Goal: Task Accomplishment & Management: Manage account settings

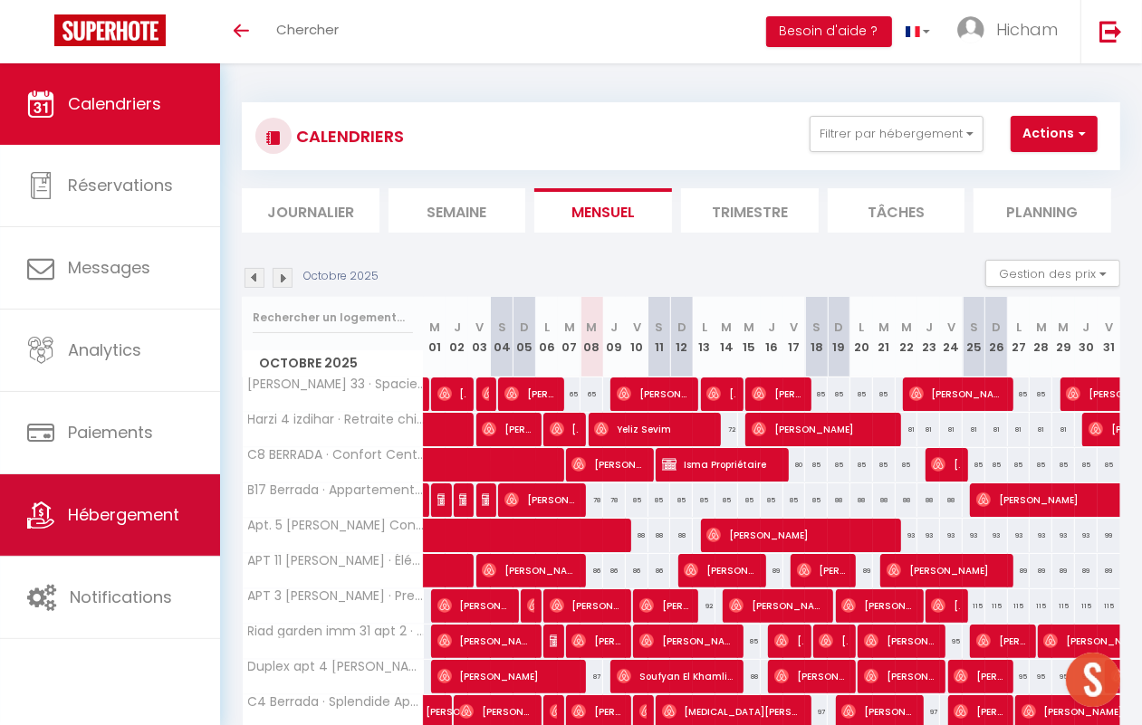
click at [172, 507] on span "Hébergement" at bounding box center [123, 515] width 111 height 23
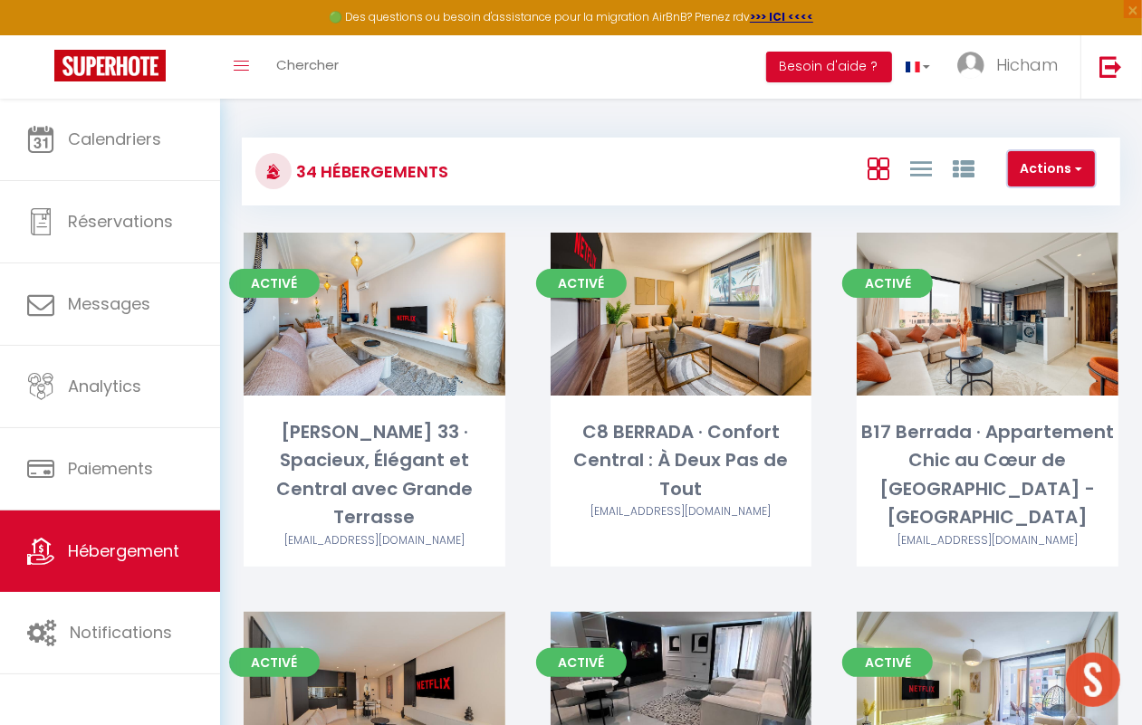
click at [1078, 160] on span "button" at bounding box center [1076, 168] width 11 height 18
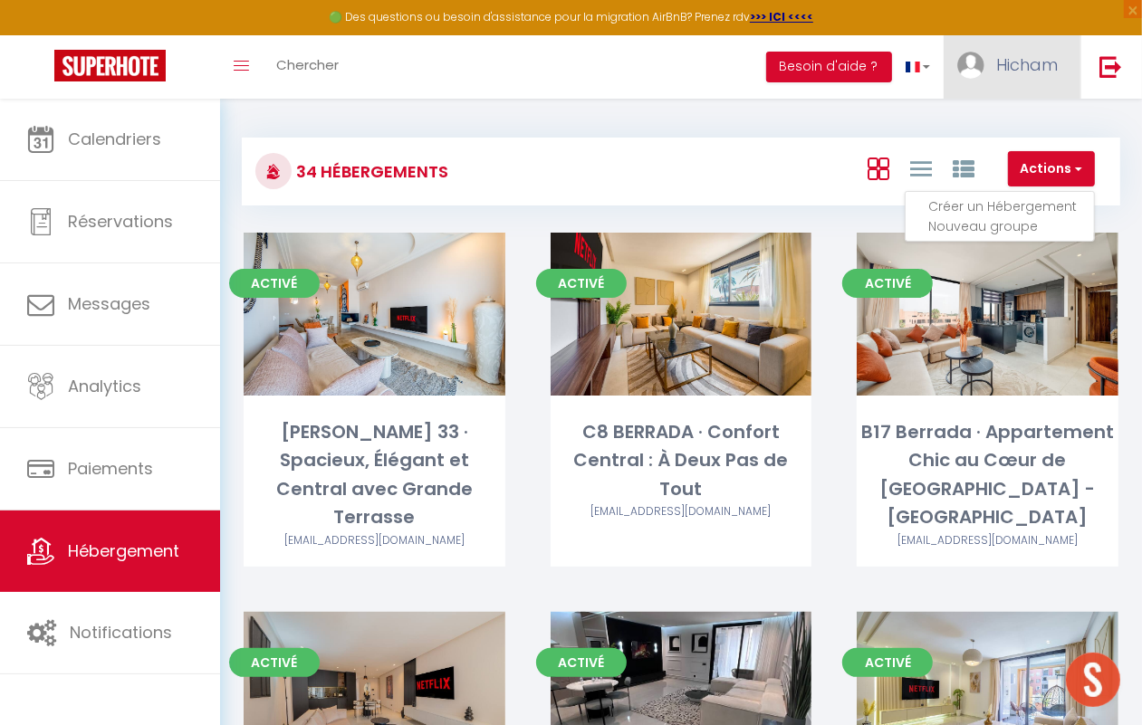
click at [985, 57] on link "Hicham" at bounding box center [1012, 66] width 137 height 63
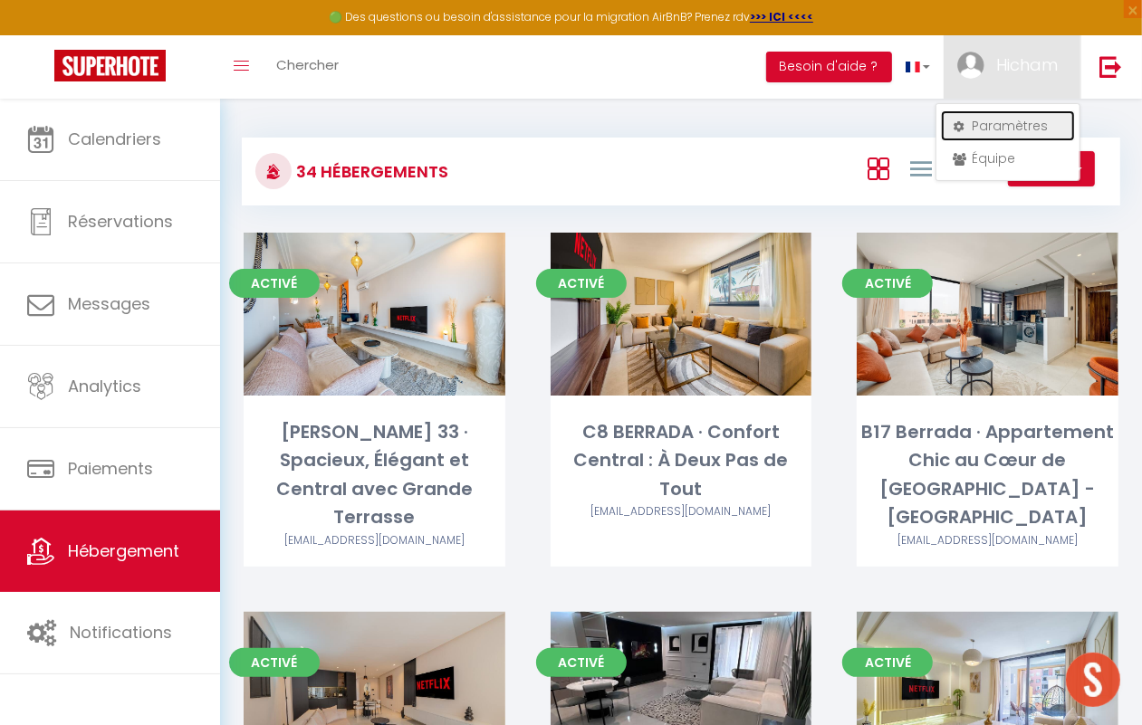
click at [1004, 137] on link "Paramètres" at bounding box center [1008, 125] width 134 height 31
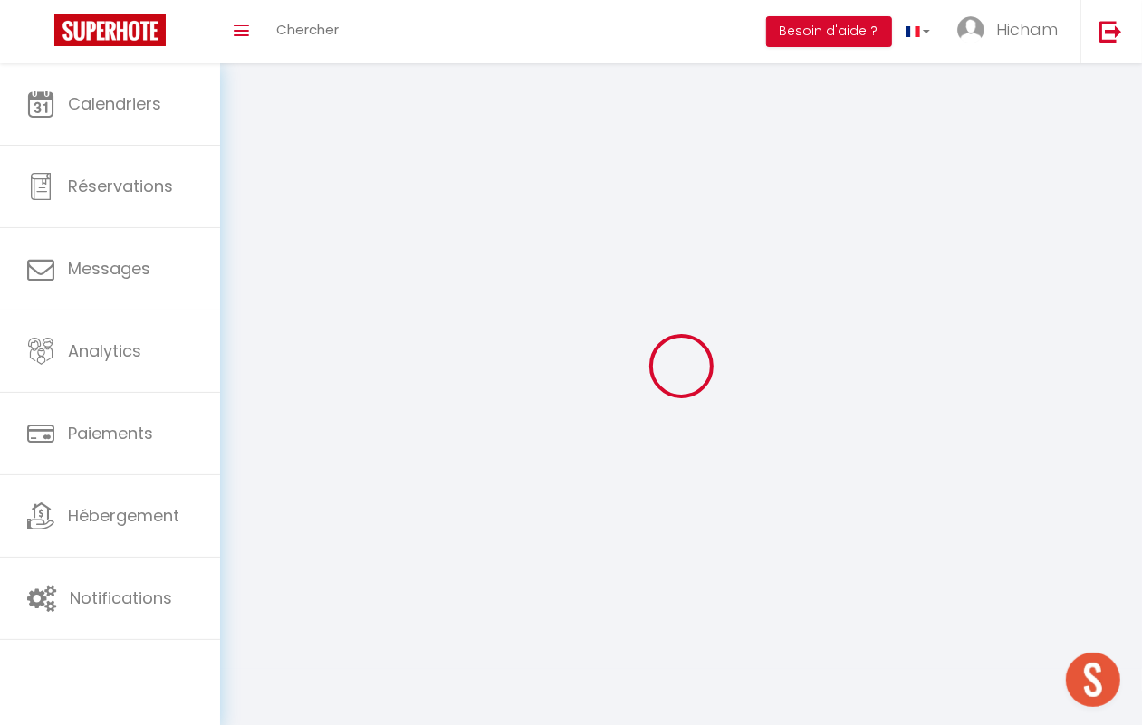
type input "Hicham"
type input "Boussarsaouane"
type input "[PHONE_NUMBER]"
type input "[STREET_ADDRESS]"
type input "40000"
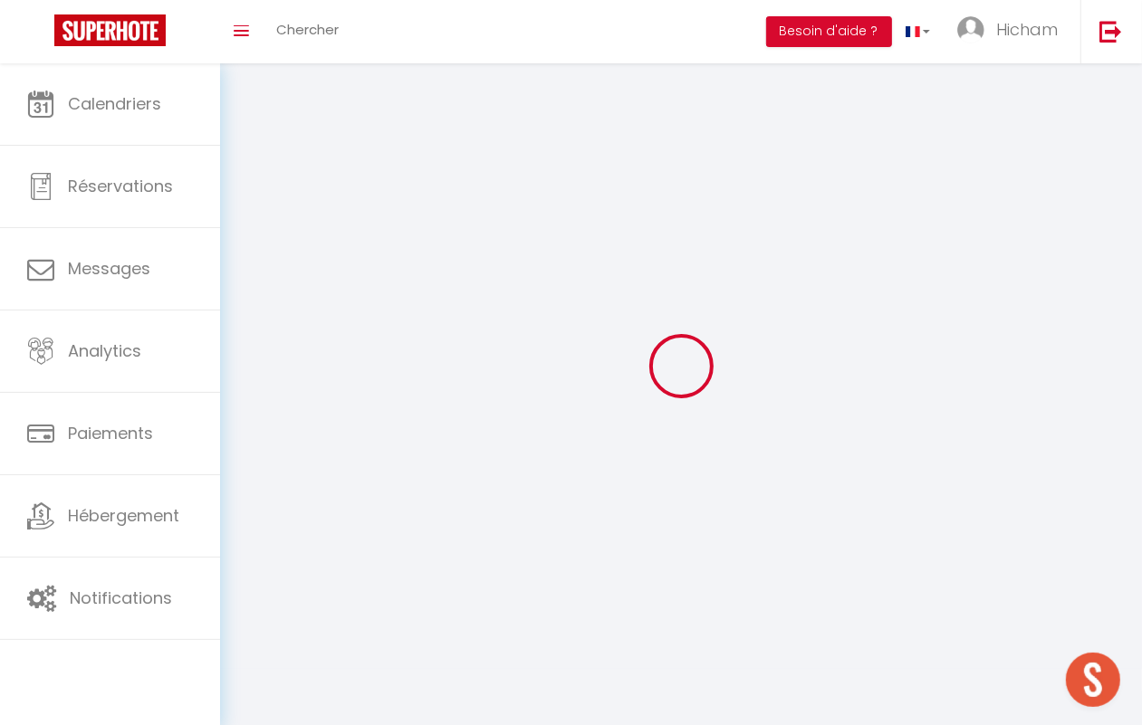
type input "[GEOGRAPHIC_DATA]"
type input "xKTCzCcSPIKBid7xPy4ykUYuZ"
type input "A2ycFfeBJRYbyta5Y6FoAWbo9"
select select "146"
select select "28"
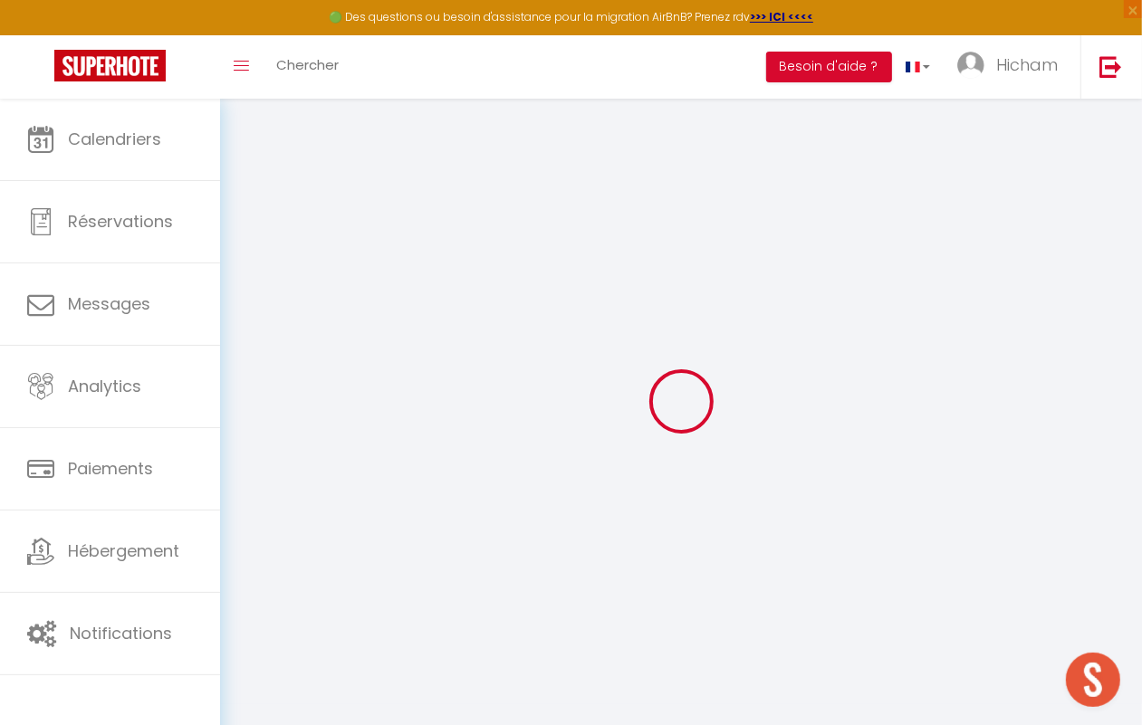
type input "xKTCzCcSPIKBid7xPy4ykUYuZ"
type input "A2ycFfeBJRYbyta5Y6FoAWbo9"
type input "[URL][DOMAIN_NAME]"
select select "fr"
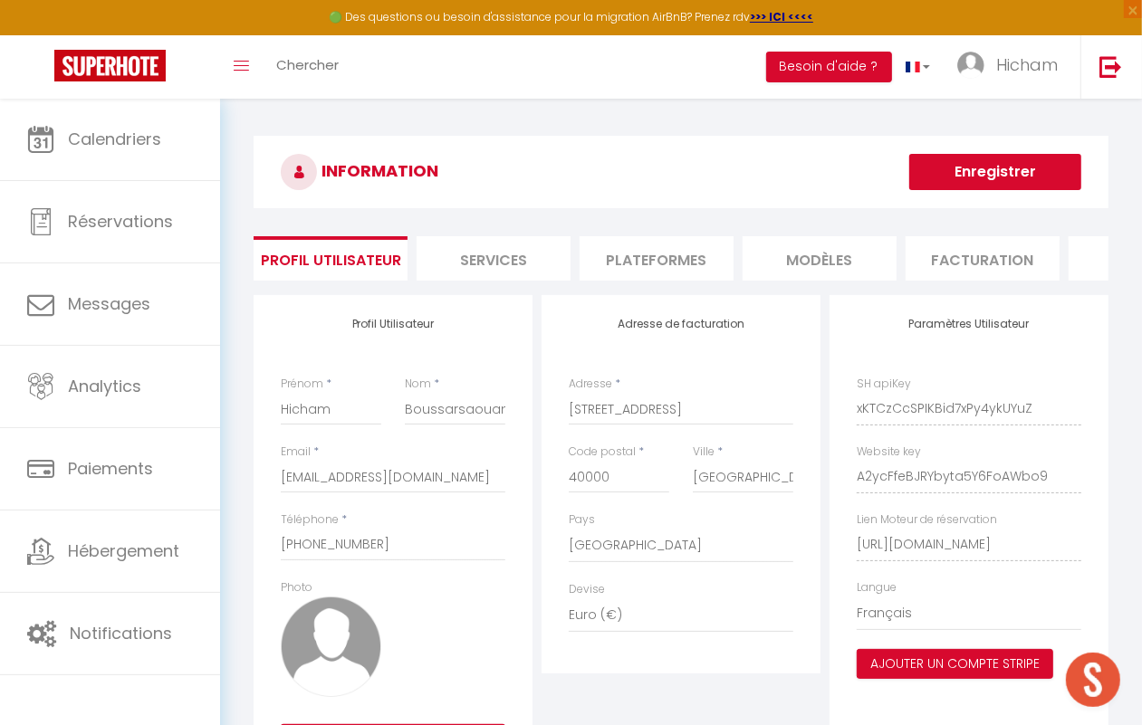
scroll to position [116, 0]
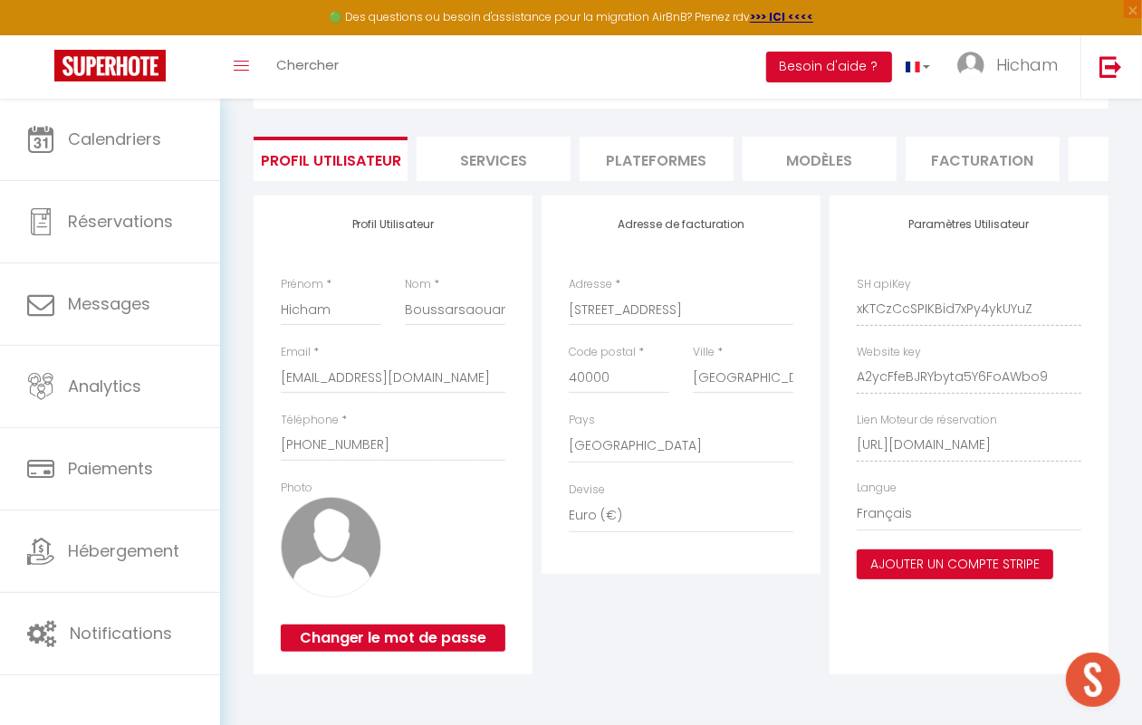
click at [670, 139] on li "Plateformes" at bounding box center [657, 159] width 154 height 44
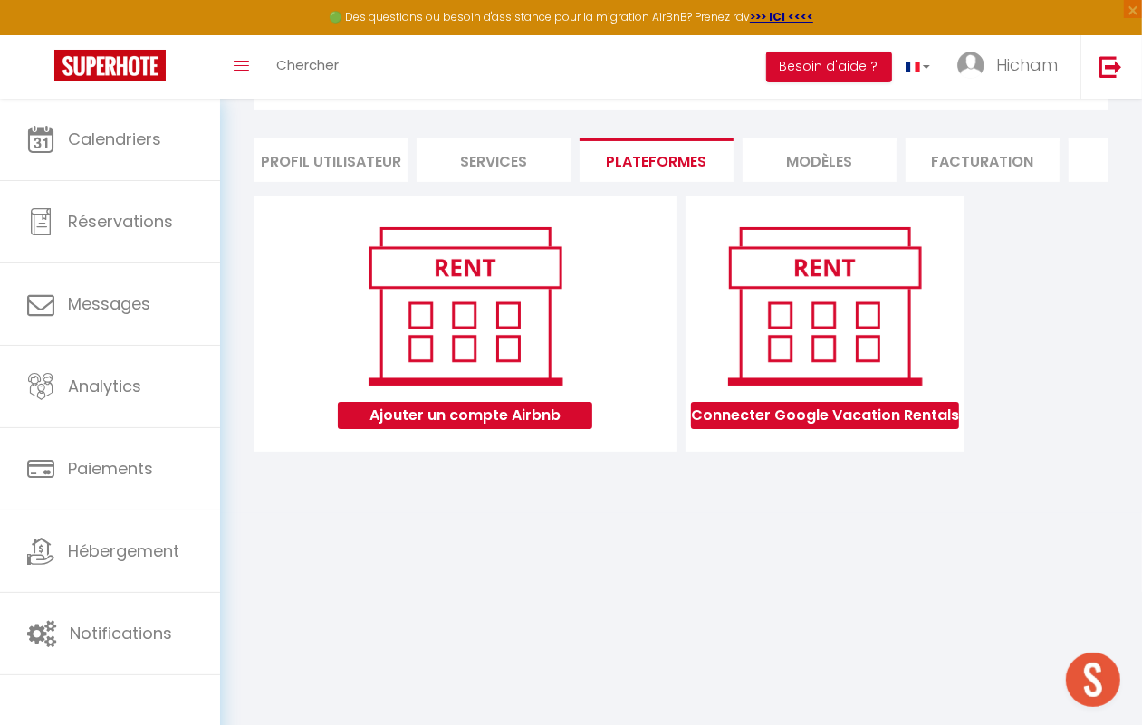
scroll to position [98, 0]
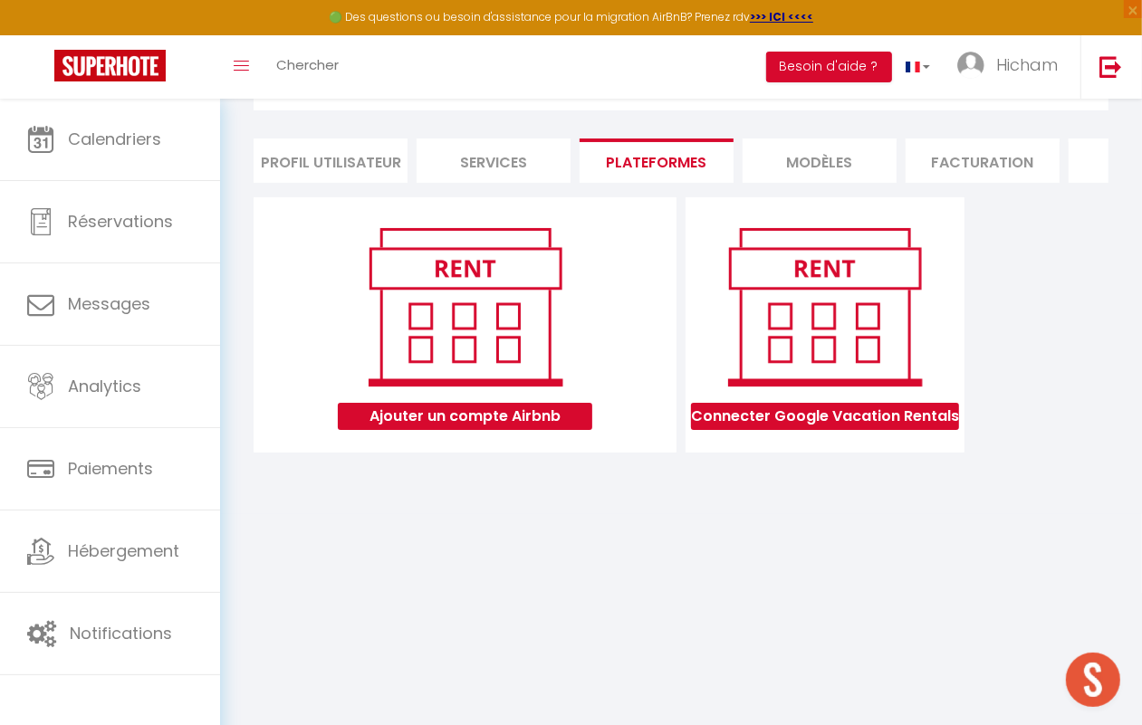
click at [523, 160] on li "Services" at bounding box center [494, 161] width 154 height 44
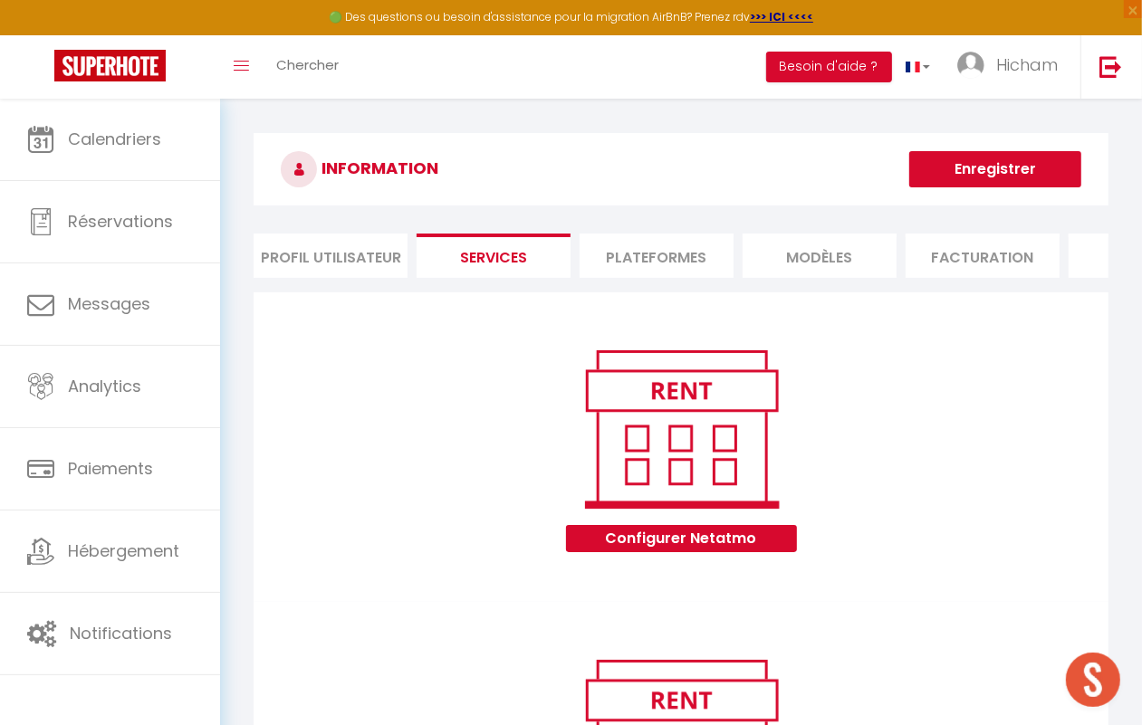
click at [639, 245] on li "Plateformes" at bounding box center [657, 256] width 154 height 44
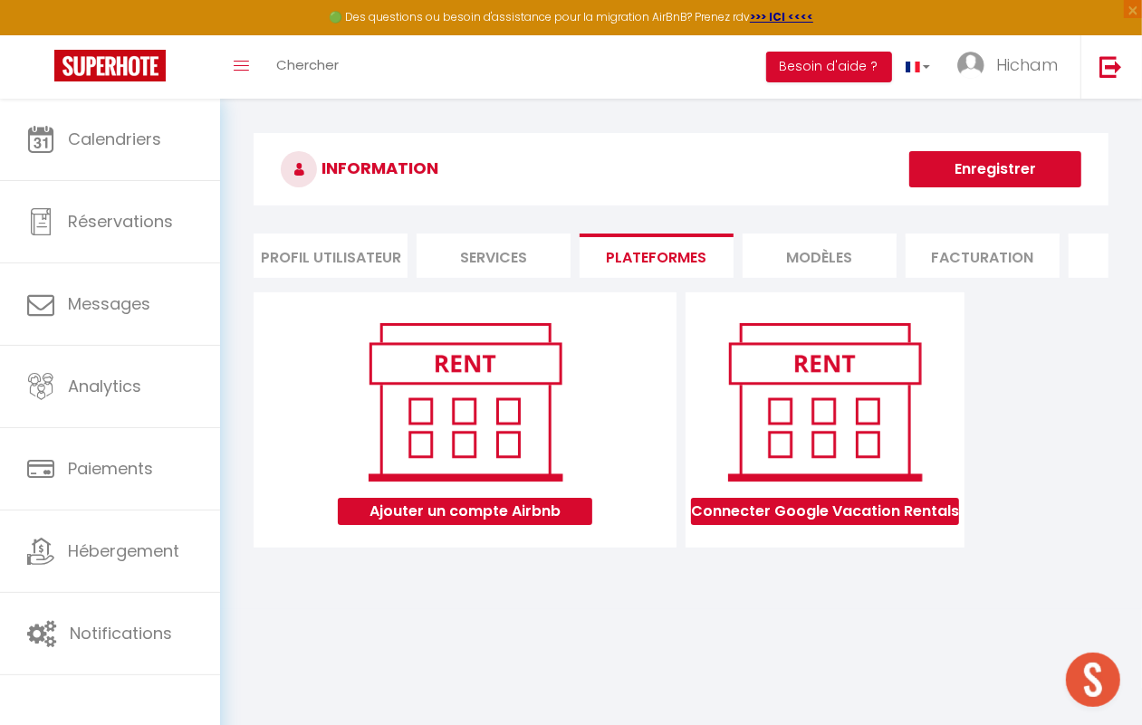
click at [772, 265] on li "MODÈLES" at bounding box center [820, 256] width 154 height 44
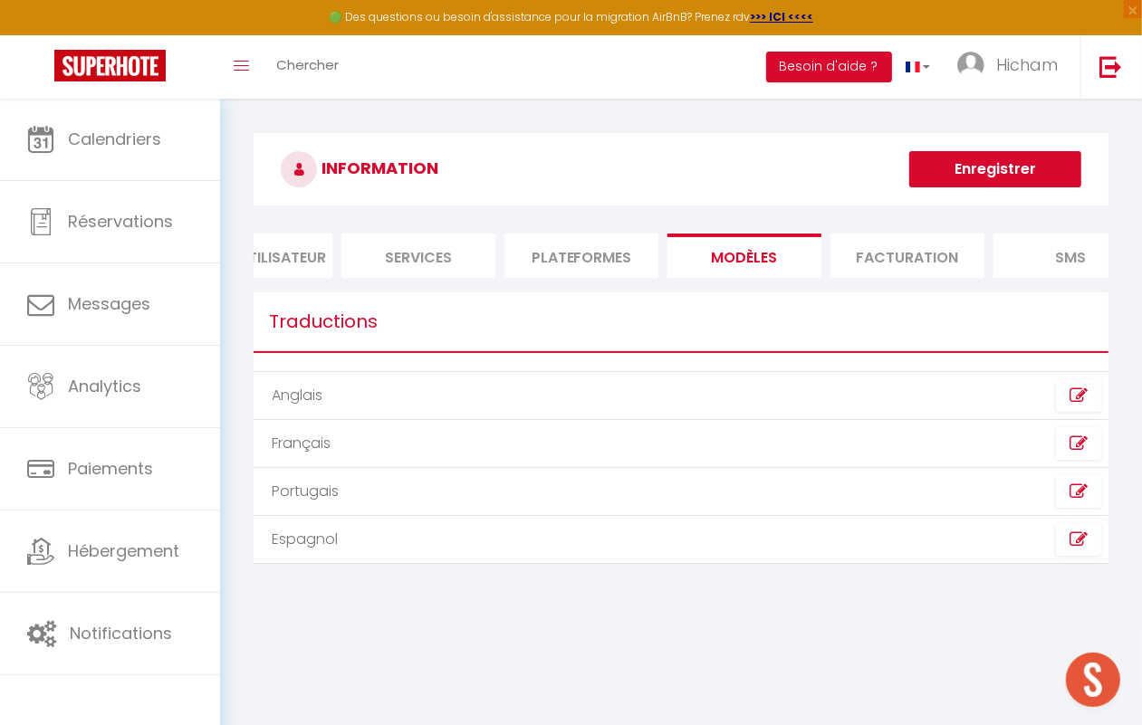
scroll to position [0, 129]
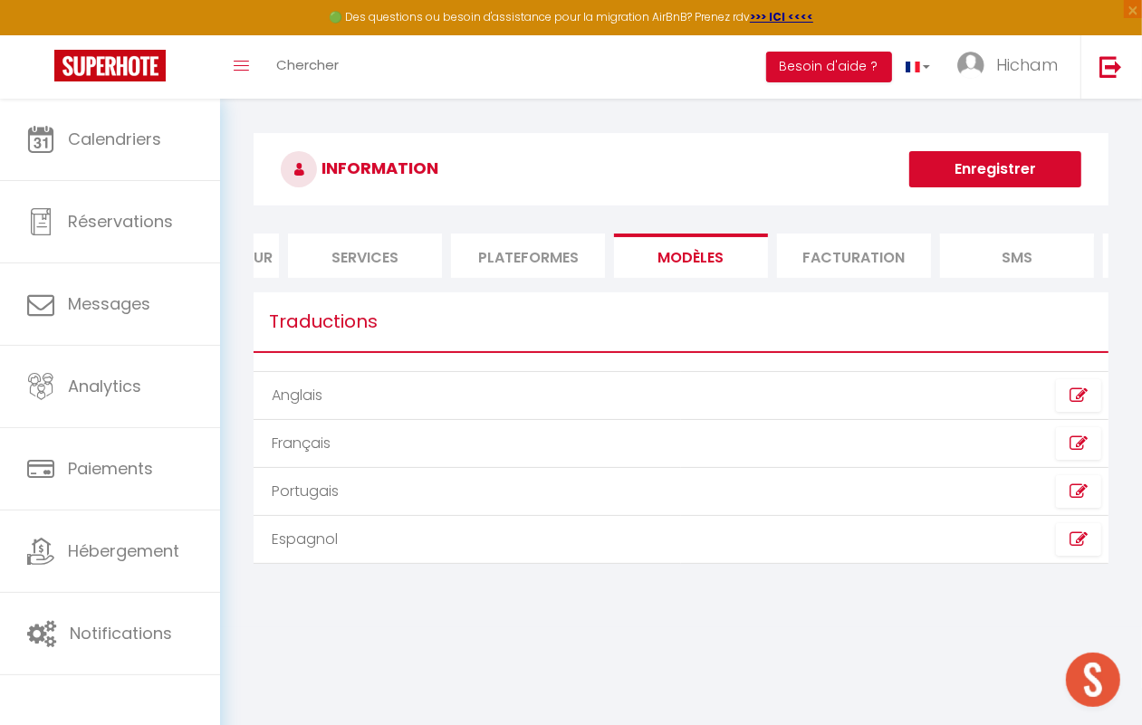
click at [872, 246] on li "Facturation" at bounding box center [854, 256] width 154 height 44
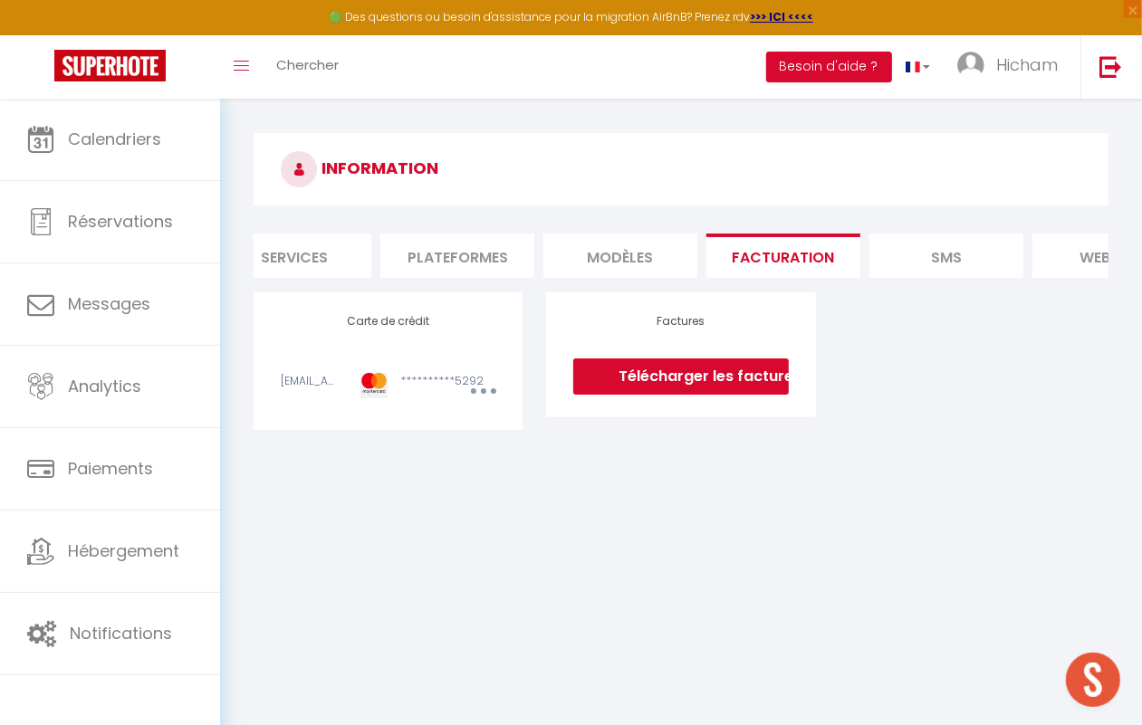
scroll to position [0, 205]
click at [913, 237] on li "SMS" at bounding box center [941, 256] width 154 height 44
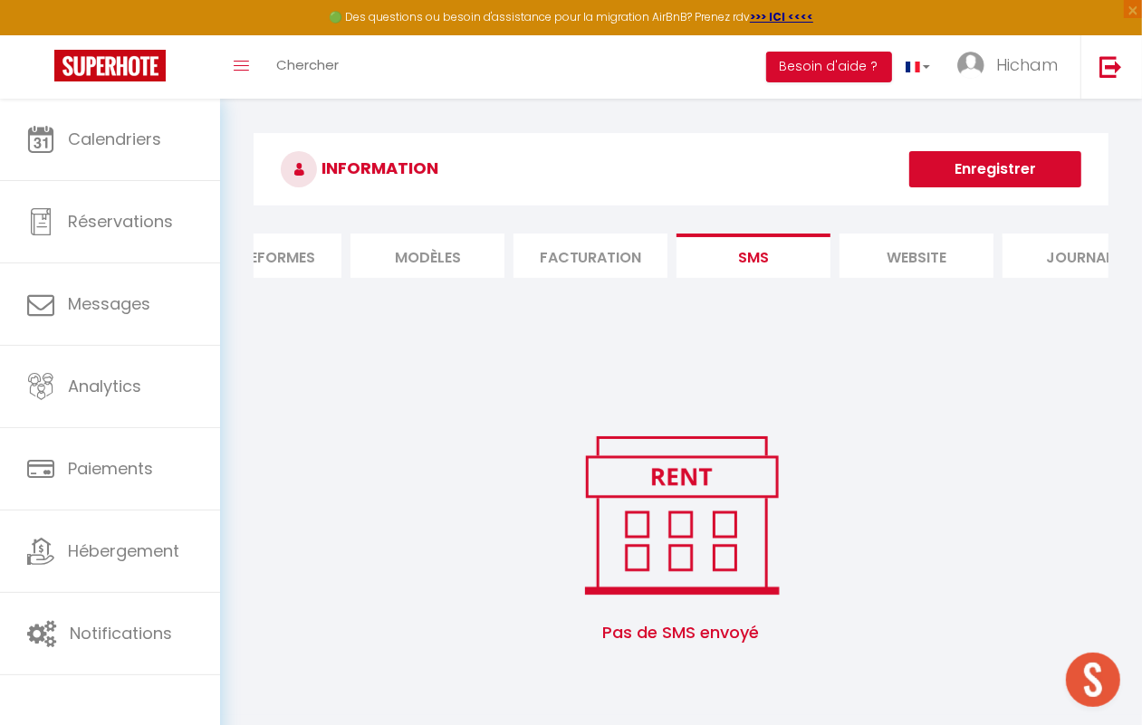
scroll to position [0, 399]
click at [928, 259] on li "website" at bounding box center [910, 256] width 154 height 44
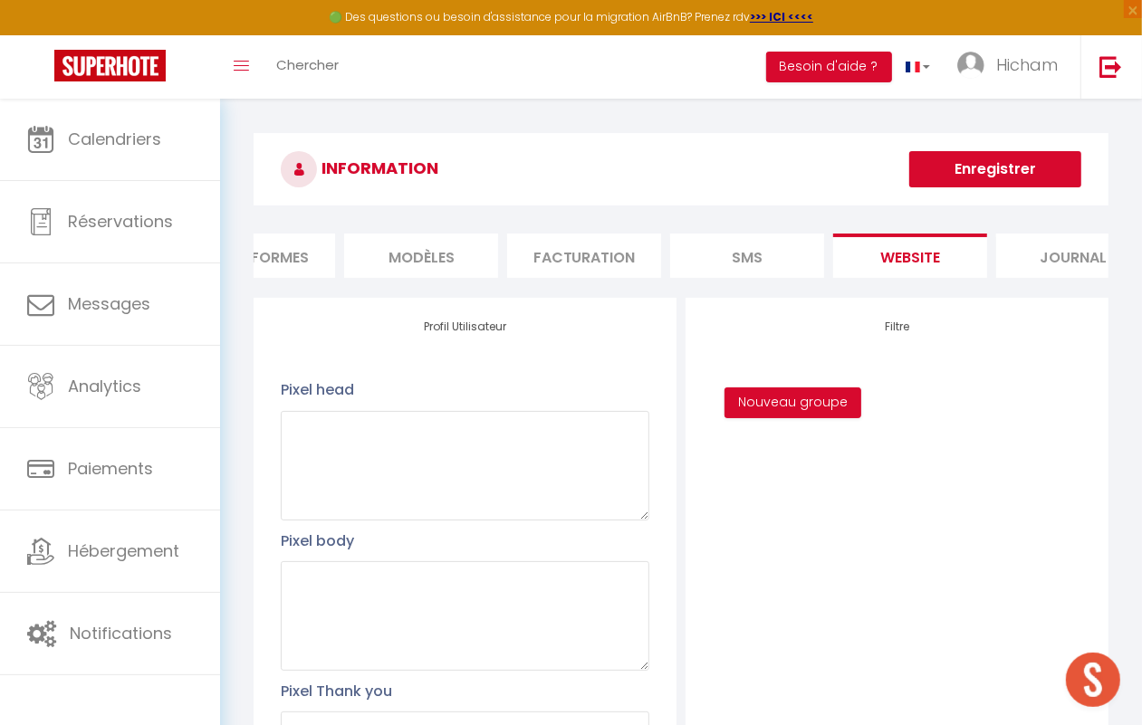
click at [1093, 242] on li "Journal" at bounding box center [1073, 256] width 154 height 44
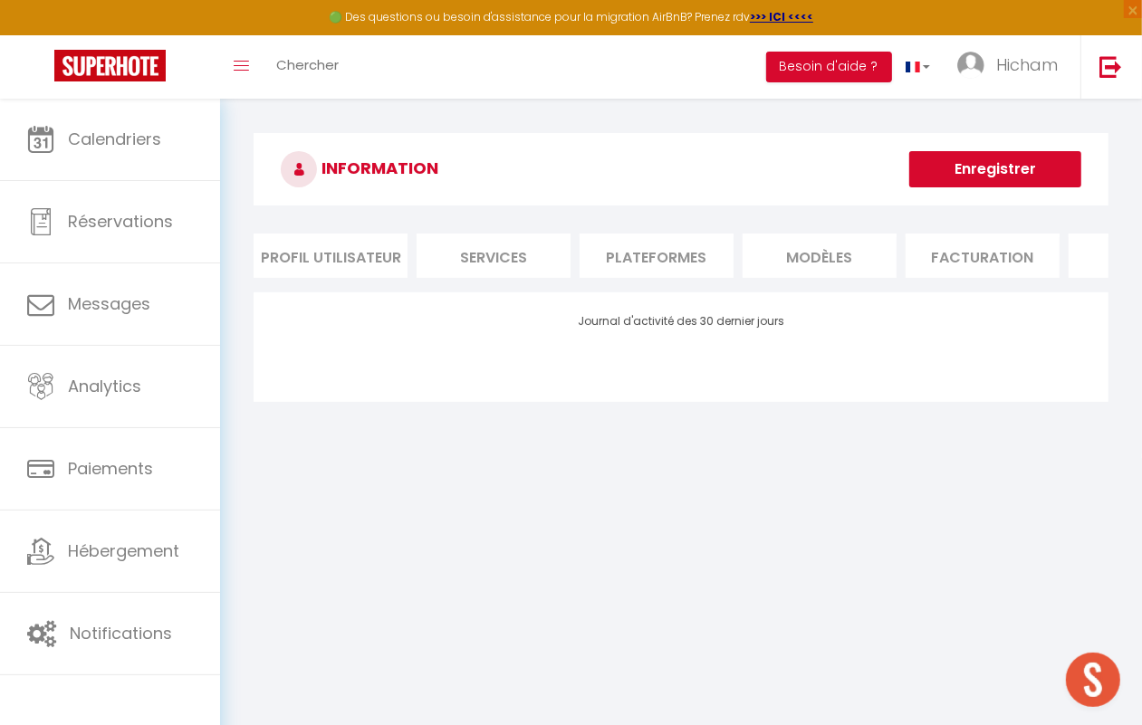
click at [442, 255] on li "Services" at bounding box center [494, 256] width 154 height 44
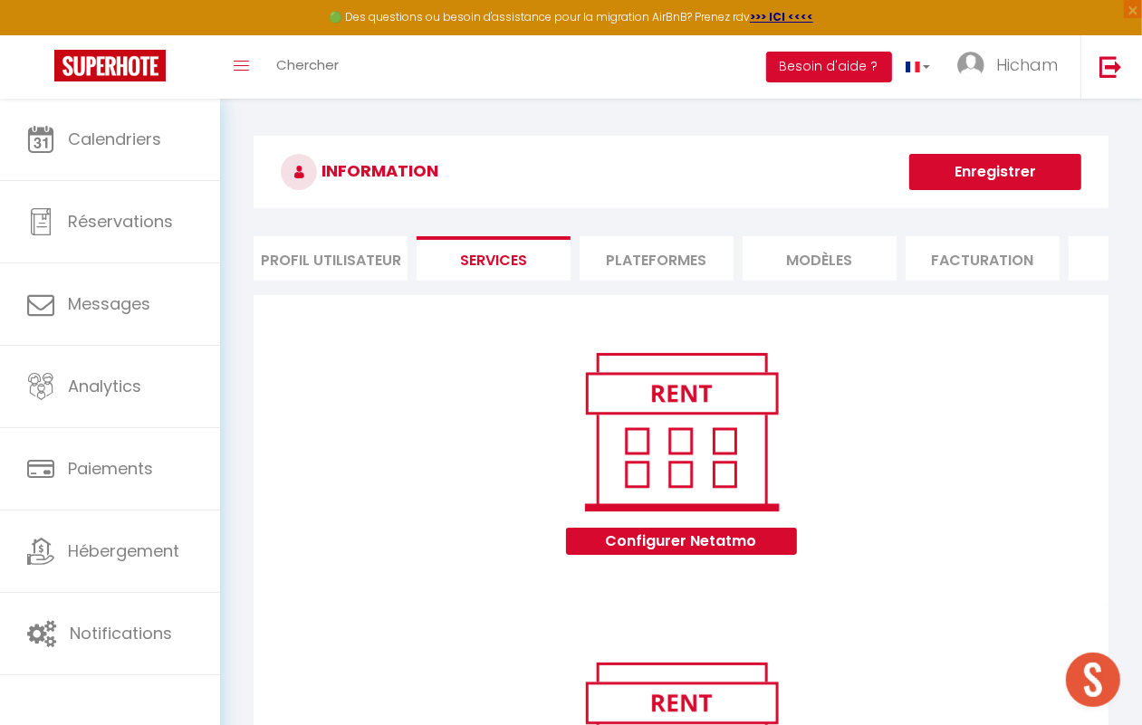
click at [672, 258] on li "Plateformes" at bounding box center [657, 258] width 154 height 44
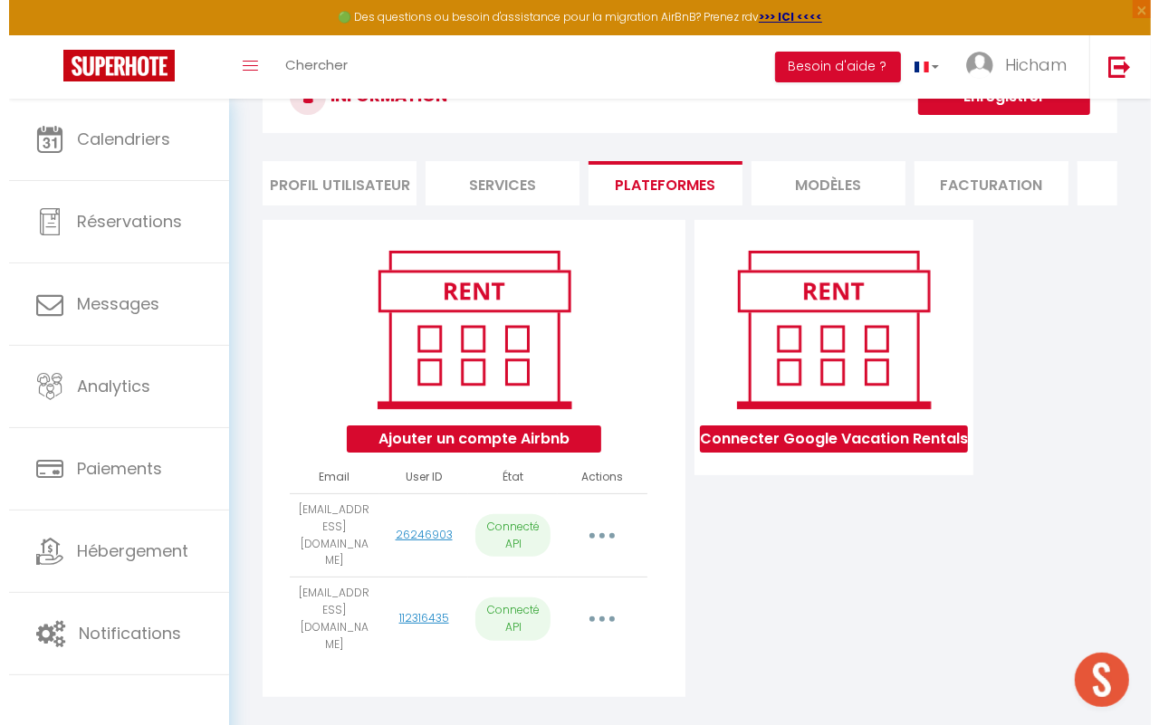
scroll to position [98, 0]
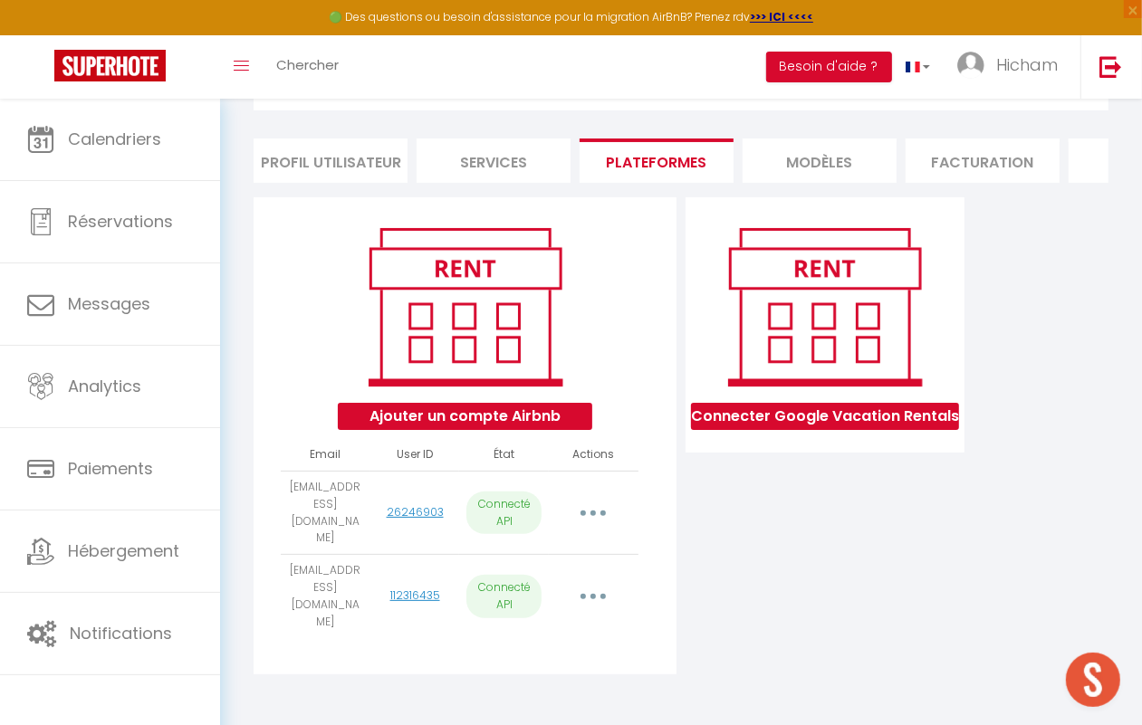
click at [604, 581] on button "button" at bounding box center [594, 597] width 48 height 34
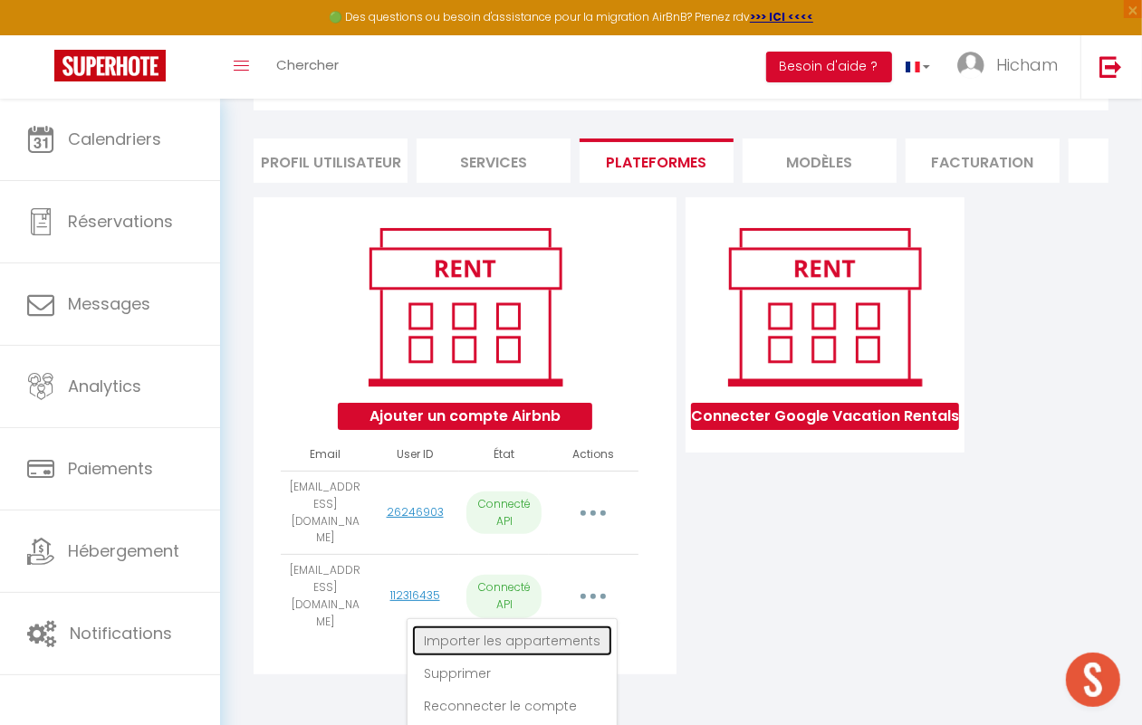
click at [460, 626] on link "Importer les appartements" at bounding box center [512, 641] width 200 height 31
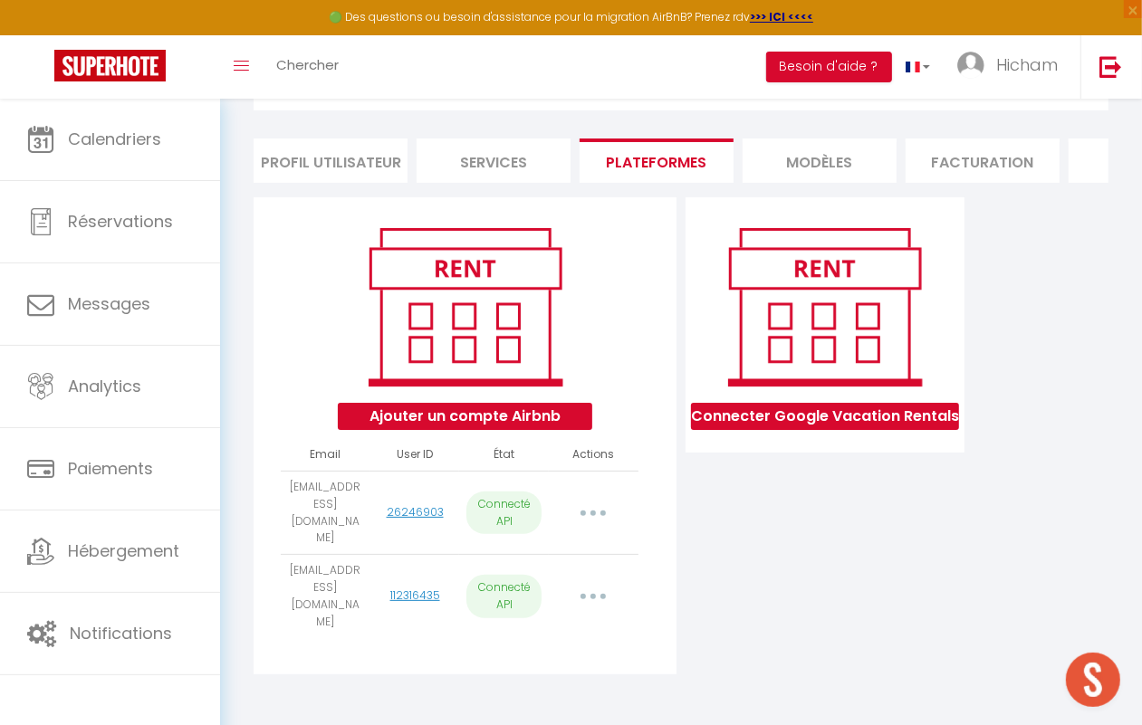
select select "32092"
select select "32093"
select select "32094"
select select "75571"
select select "35550"
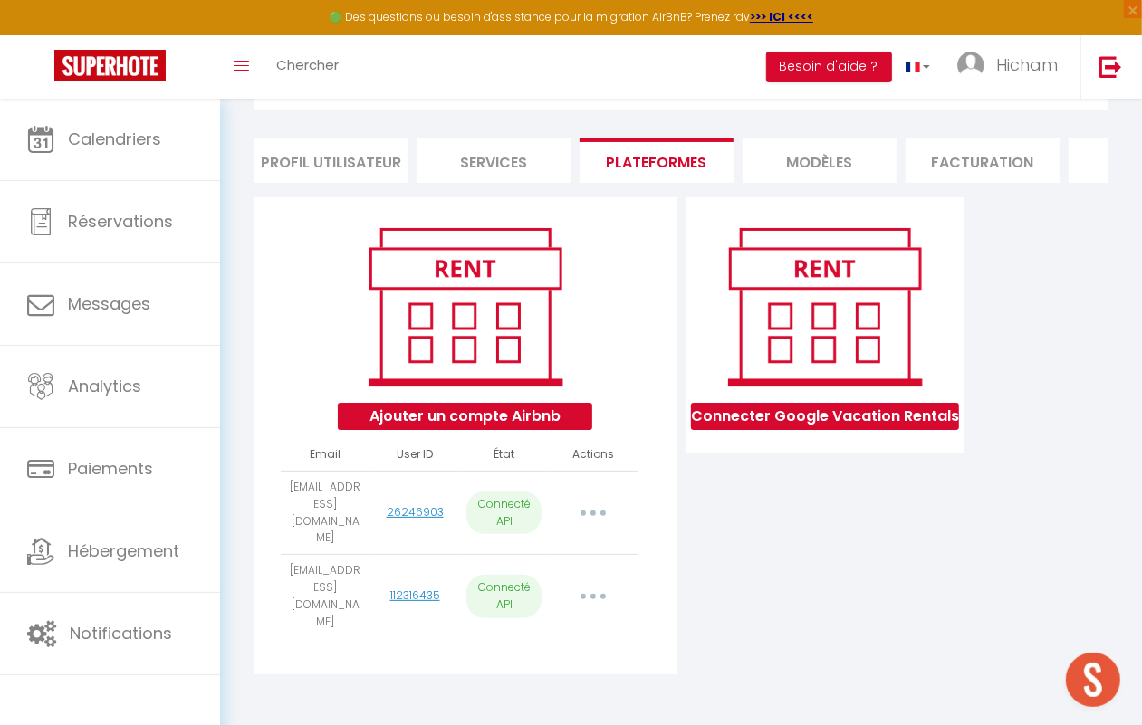
select select "43150"
select select "44205"
select select "47463"
select select "47464"
select select "47465"
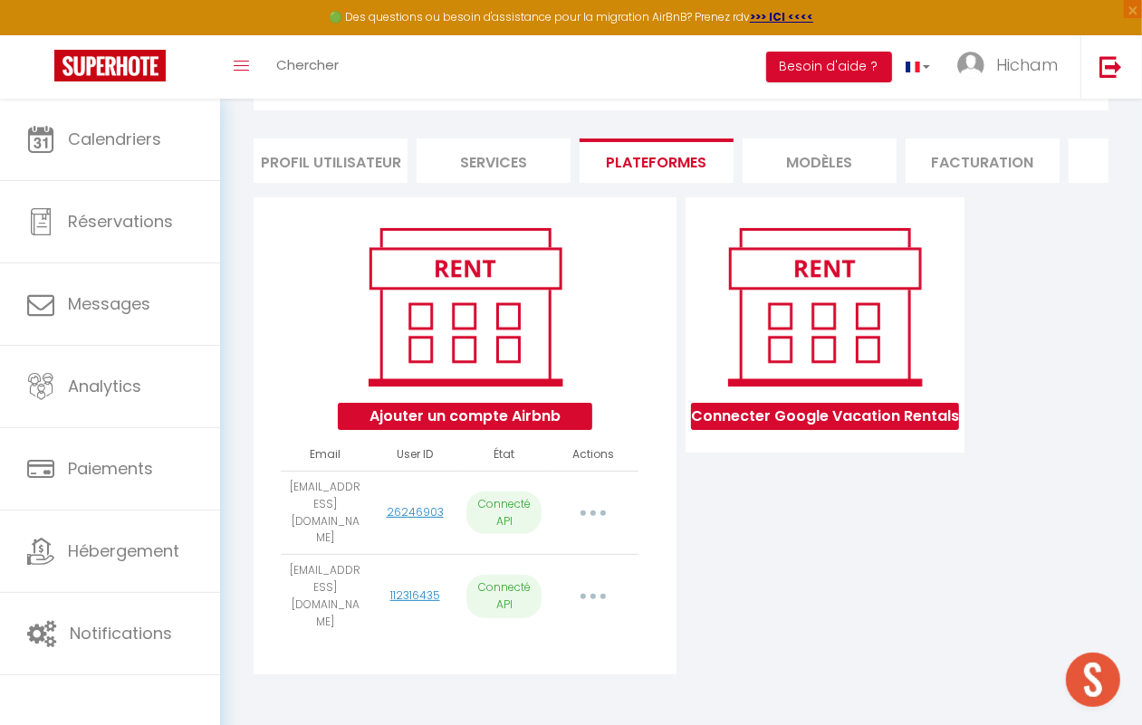
select select "47466"
select select "48542"
select select "49653"
select select "52919"
select select "52920"
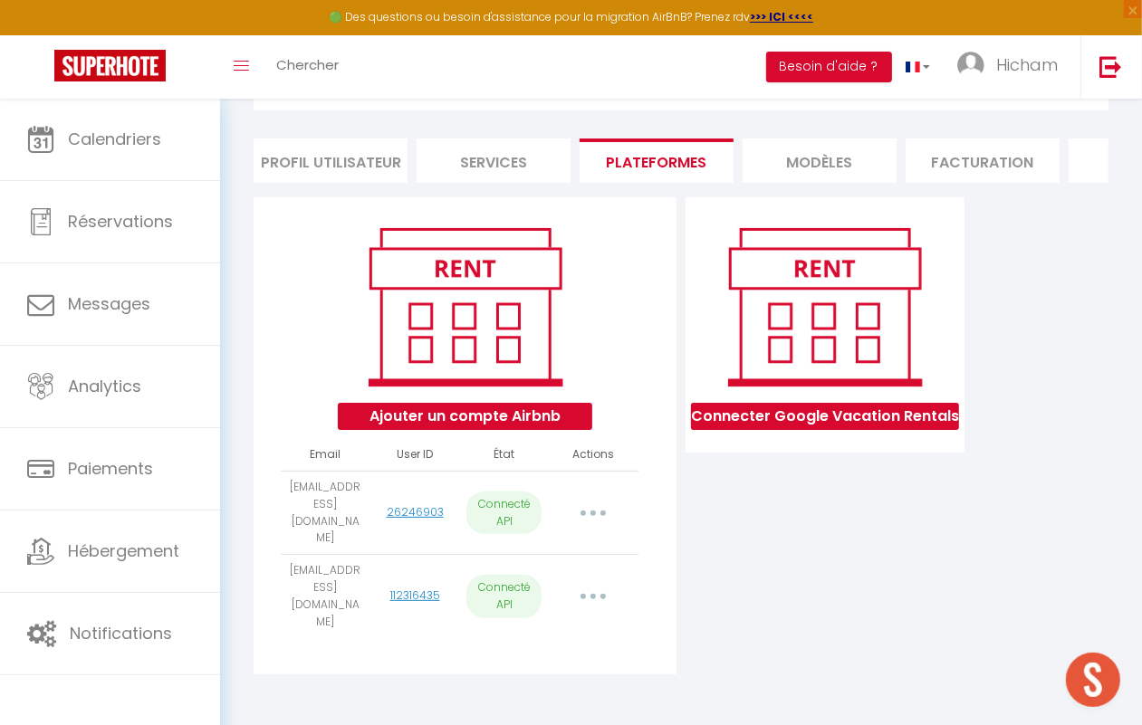
select select "60141"
select select "57085"
select select "60142"
select select "56925"
select select "61643"
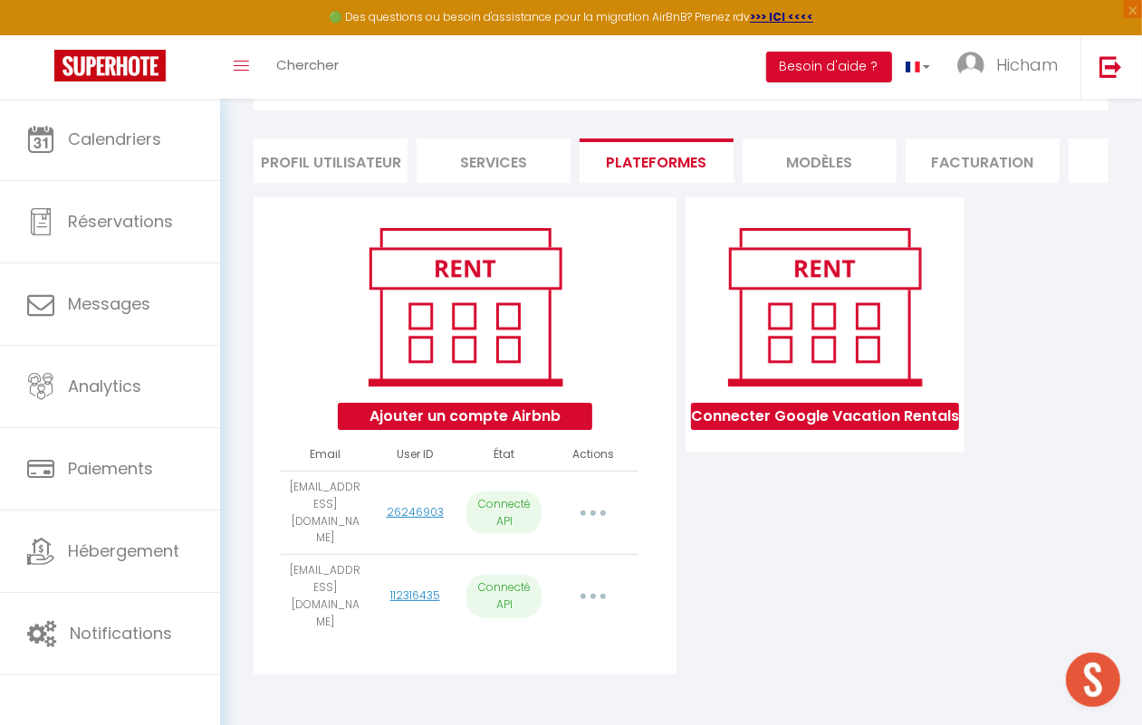
select select "58073"
select select "63302"
select select "63942"
select select "67667"
select select "71269"
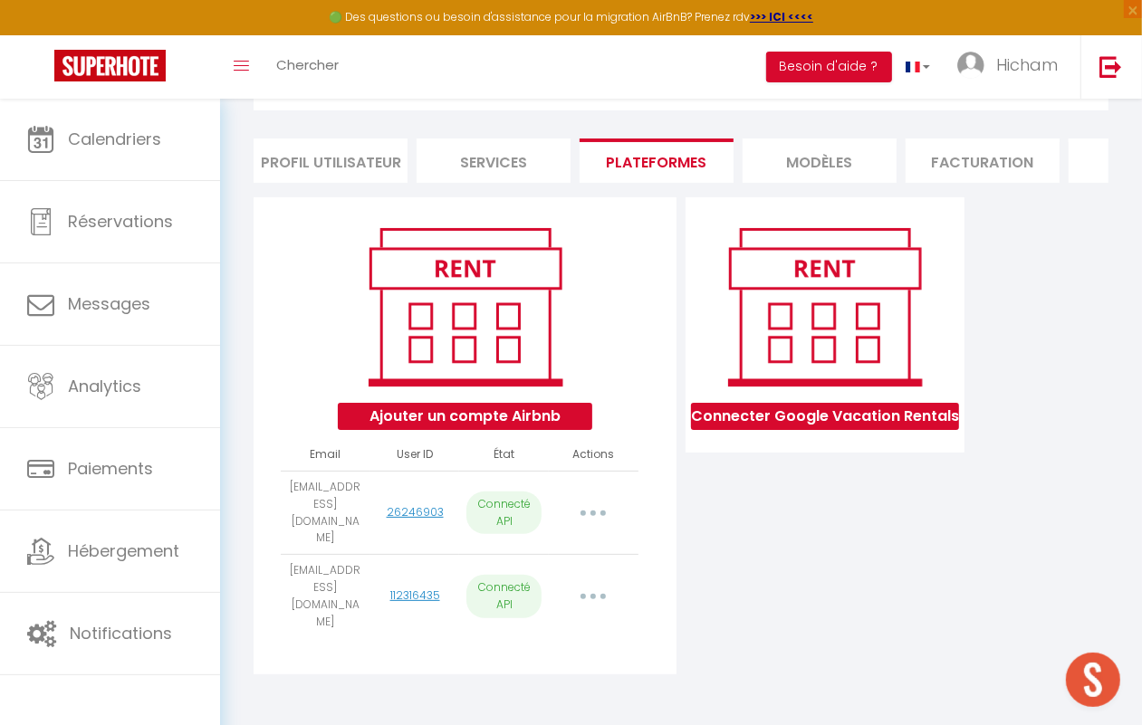
select select
select select "74852"
select select "75713"
select select "75706"
select select "75707"
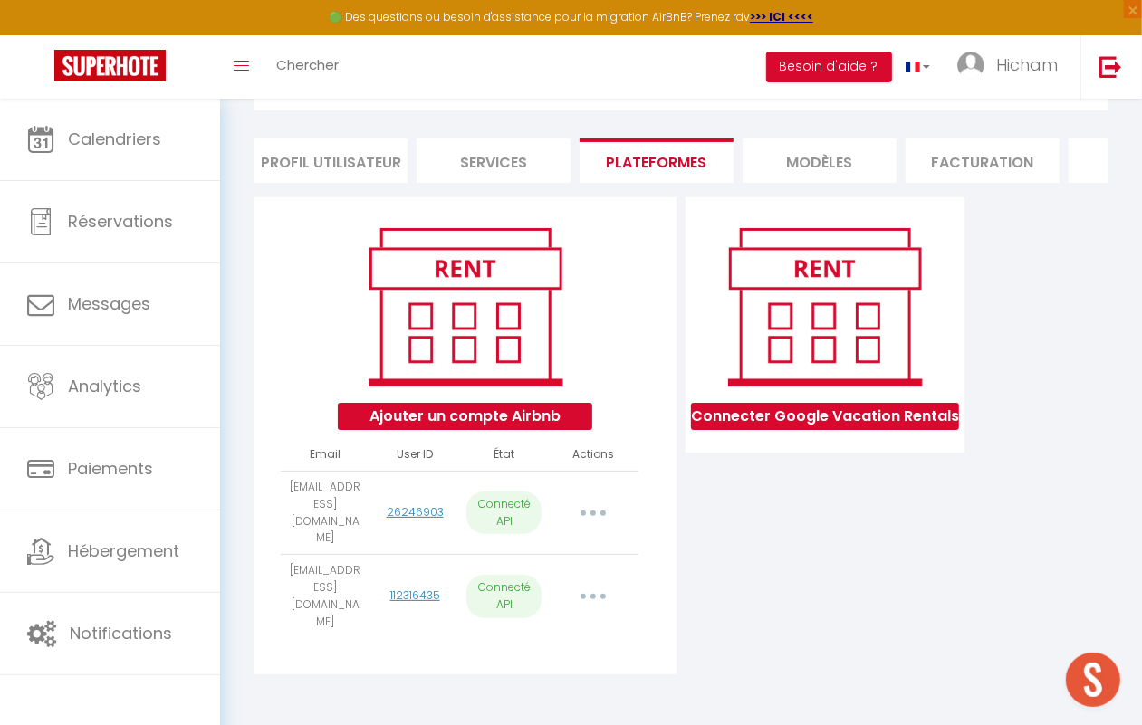
select select "75812"
select select "76451"
select select "77515"
select select
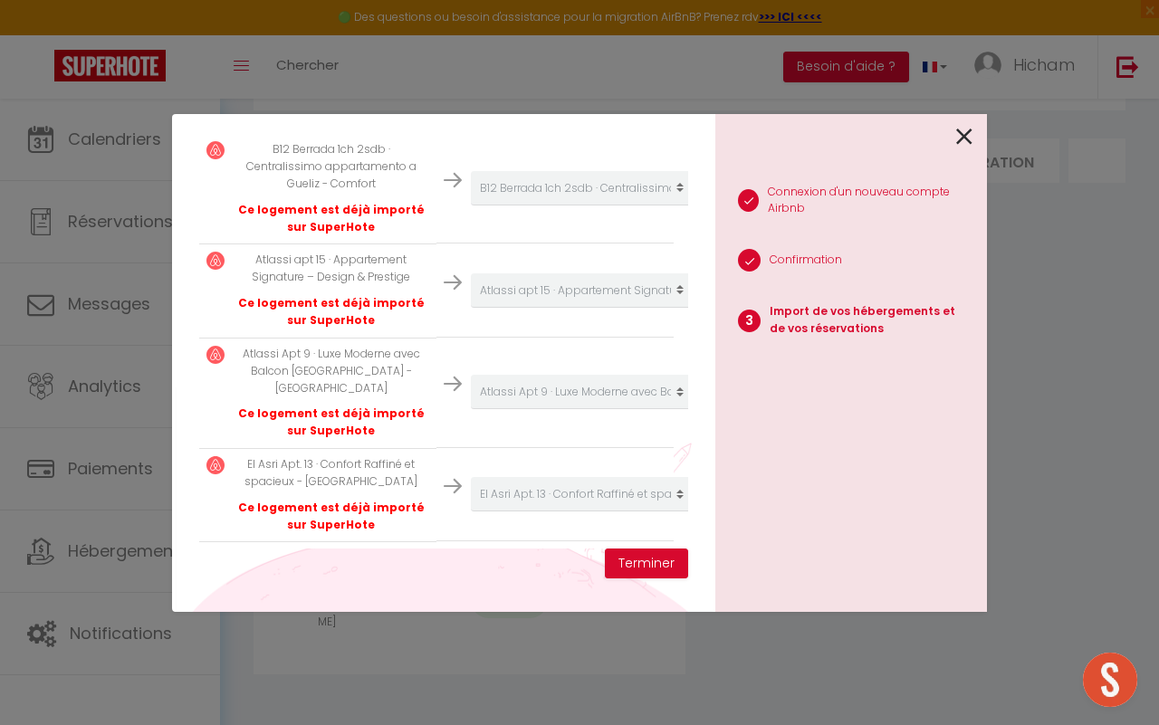
scroll to position [3275, 0]
click at [437, 447] on td "Créer un nouvel hébergement Ne rien faire [PERSON_NAME] 33 · Spacieux, Élégant …" at bounding box center [555, 493] width 237 height 93
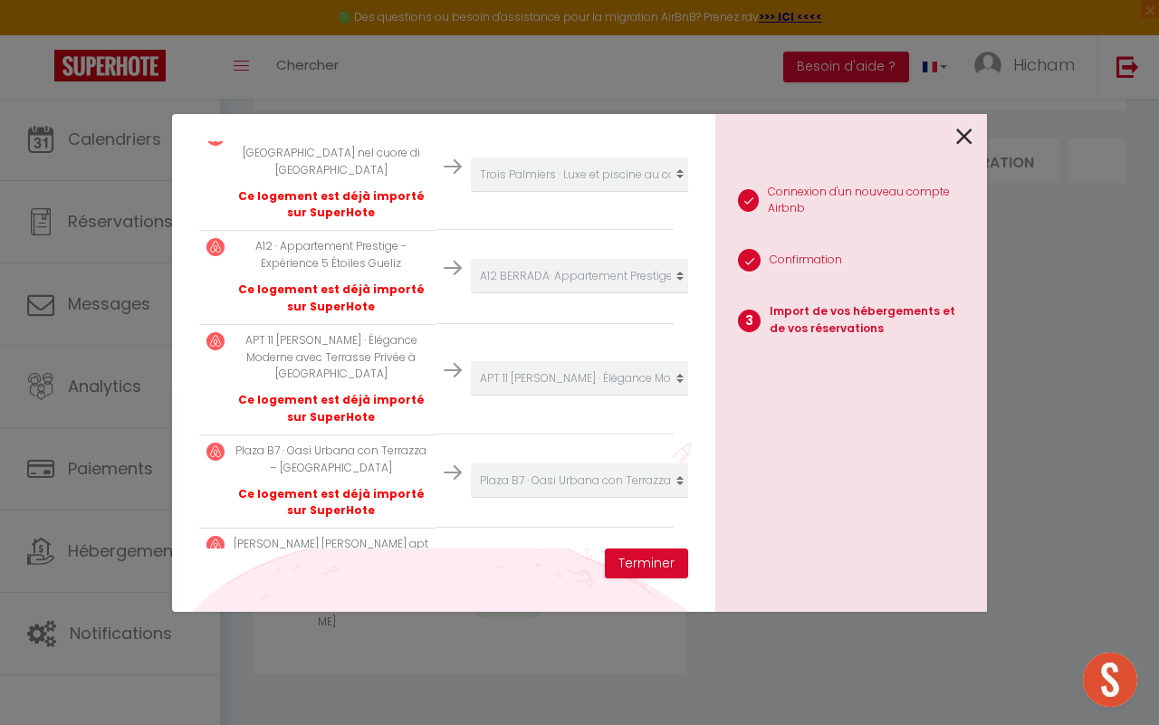
scroll to position [2143, 0]
